Goal: Information Seeking & Learning: Learn about a topic

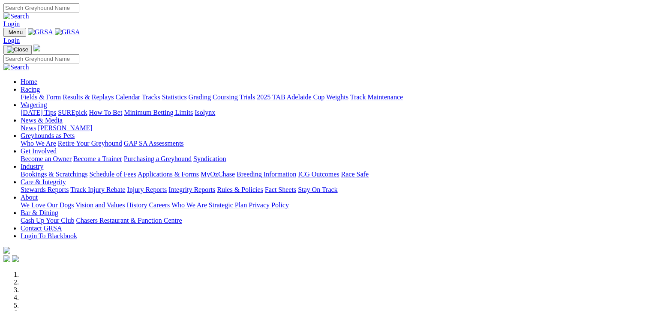
click at [29, 93] on link "Fields & Form" at bounding box center [41, 96] width 40 height 7
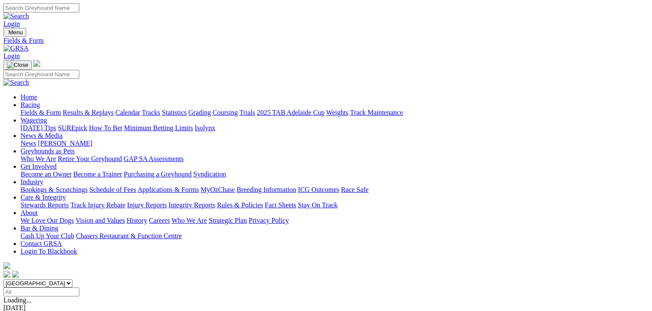
scroll to position [107, 0]
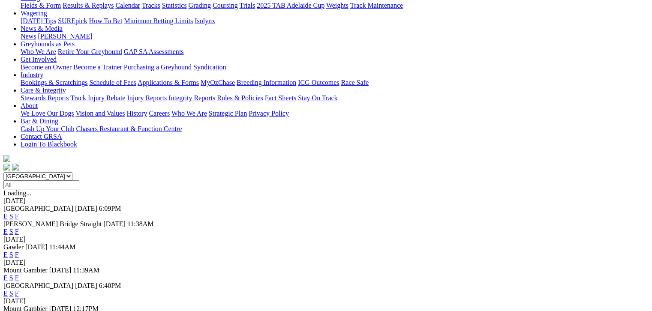
click at [19, 311] on link "F" at bounding box center [17, 316] width 4 height 7
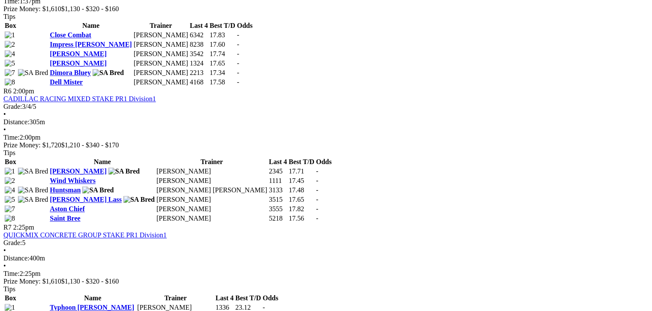
scroll to position [1039, 0]
